Goal: Book appointment/travel/reservation

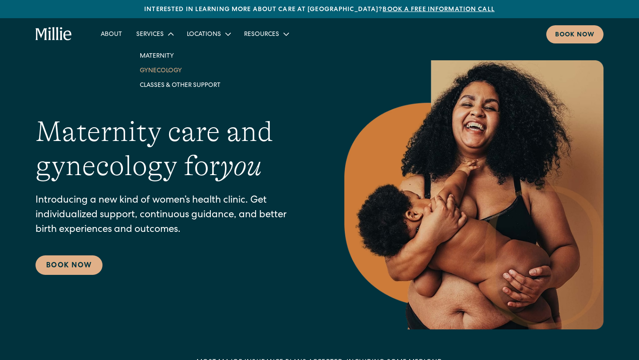
click at [164, 71] on link "Gynecology" at bounding box center [180, 70] width 95 height 15
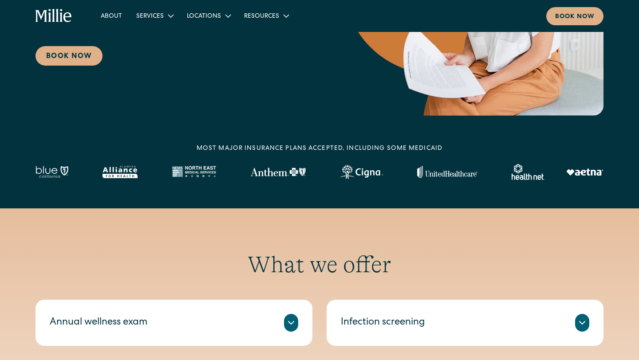
scroll to position [197, 0]
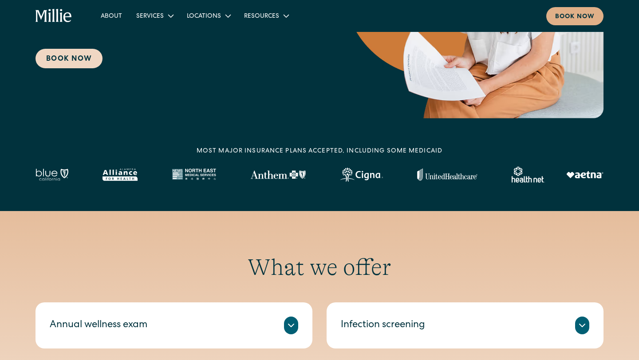
click at [86, 49] on link "Book Now" at bounding box center [69, 59] width 67 height 20
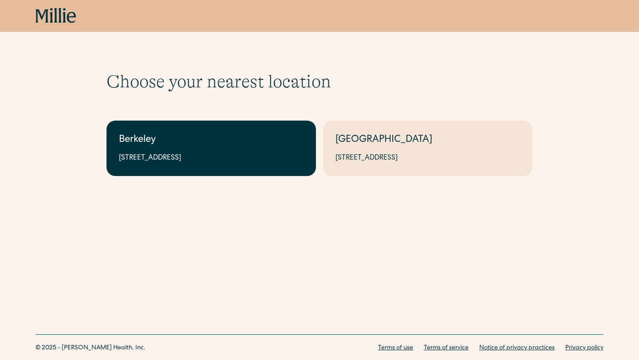
click at [287, 154] on div "2999 Regent St, Suite 524, Berkeley, CA 94705" at bounding box center [211, 158] width 185 height 11
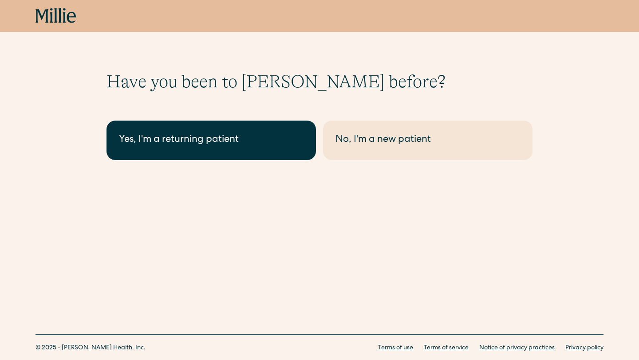
click at [304, 147] on link "Yes, I'm a returning patient" at bounding box center [211, 140] width 209 height 39
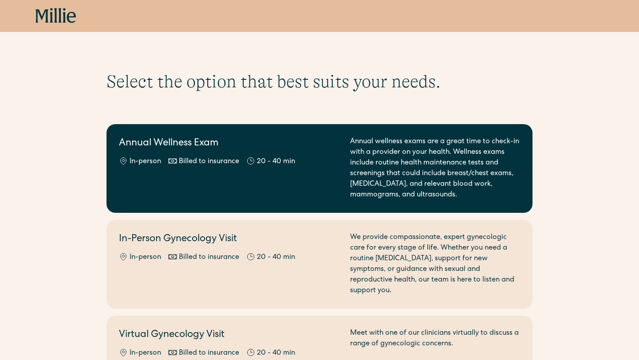
click at [279, 168] on div "Annual Wellness Exam In-person Billed to insurance 20 - 40 min" at bounding box center [229, 169] width 221 height 64
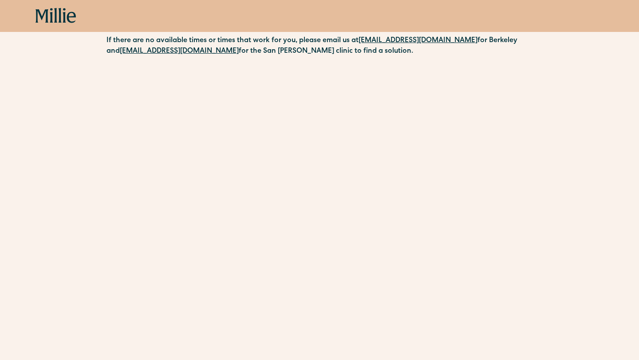
scroll to position [145, 0]
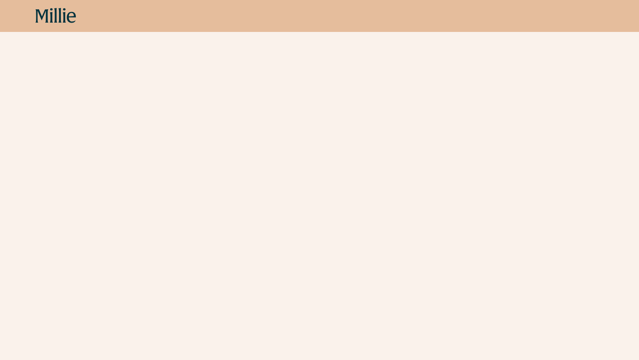
click at [64, 12] on icon at bounding box center [56, 16] width 41 height 16
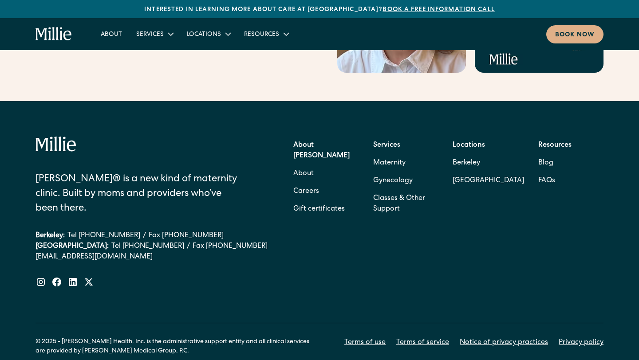
scroll to position [3628, 0]
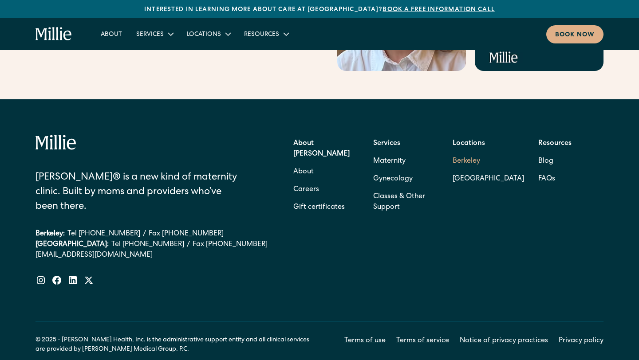
click at [479, 153] on link "Berkeley" at bounding box center [488, 162] width 71 height 18
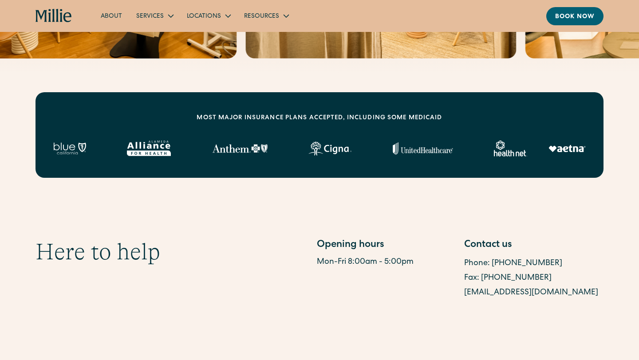
scroll to position [301, 0]
